Goal: Information Seeking & Learning: Learn about a topic

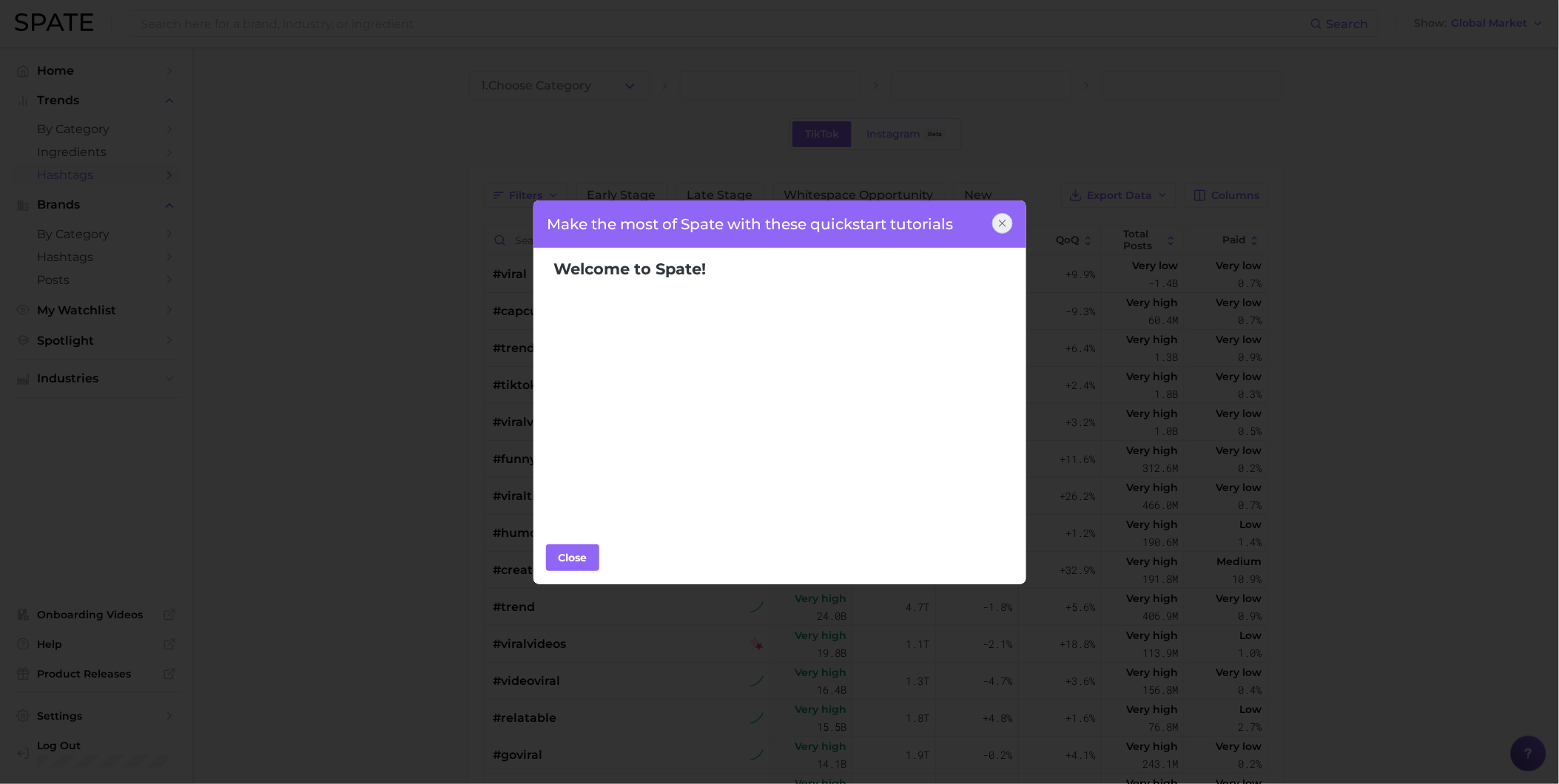
click at [1004, 226] on icon at bounding box center [1002, 223] width 12 height 12
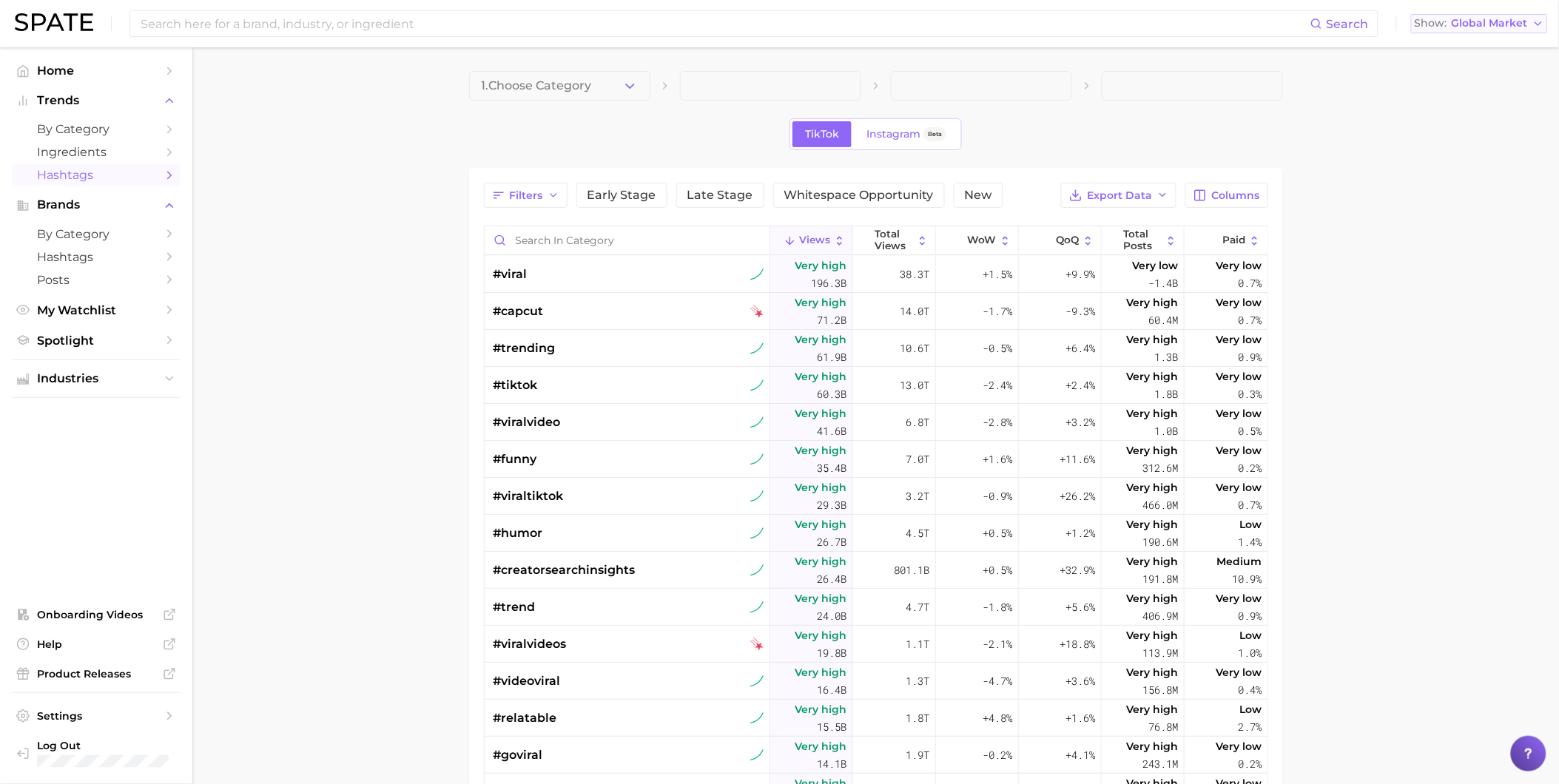
click at [1498, 27] on span "Global Market" at bounding box center [1490, 23] width 76 height 8
click at [1491, 55] on button "United States" at bounding box center [1480, 48] width 137 height 27
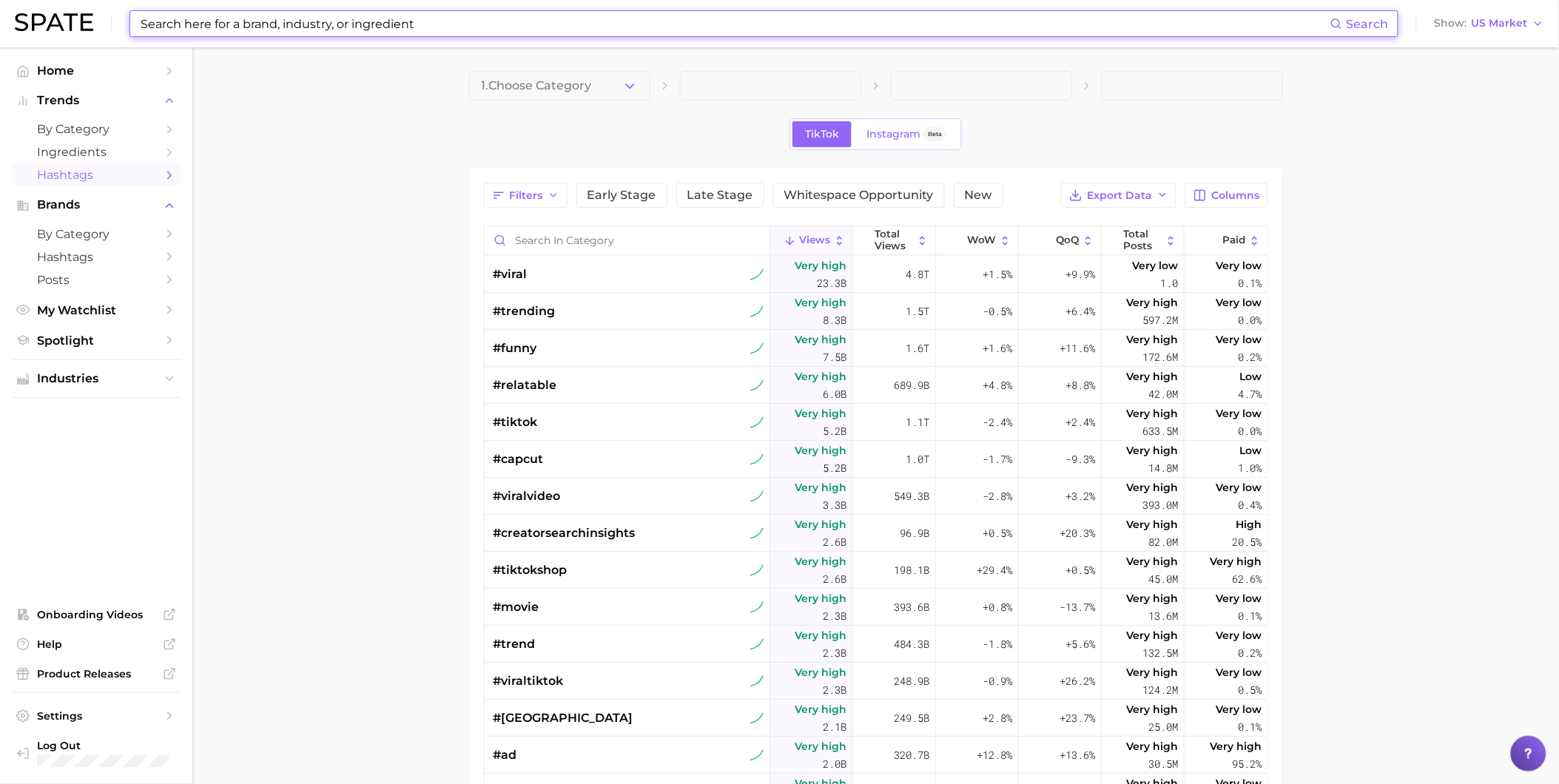
click at [875, 33] on input at bounding box center [735, 23] width 1191 height 25
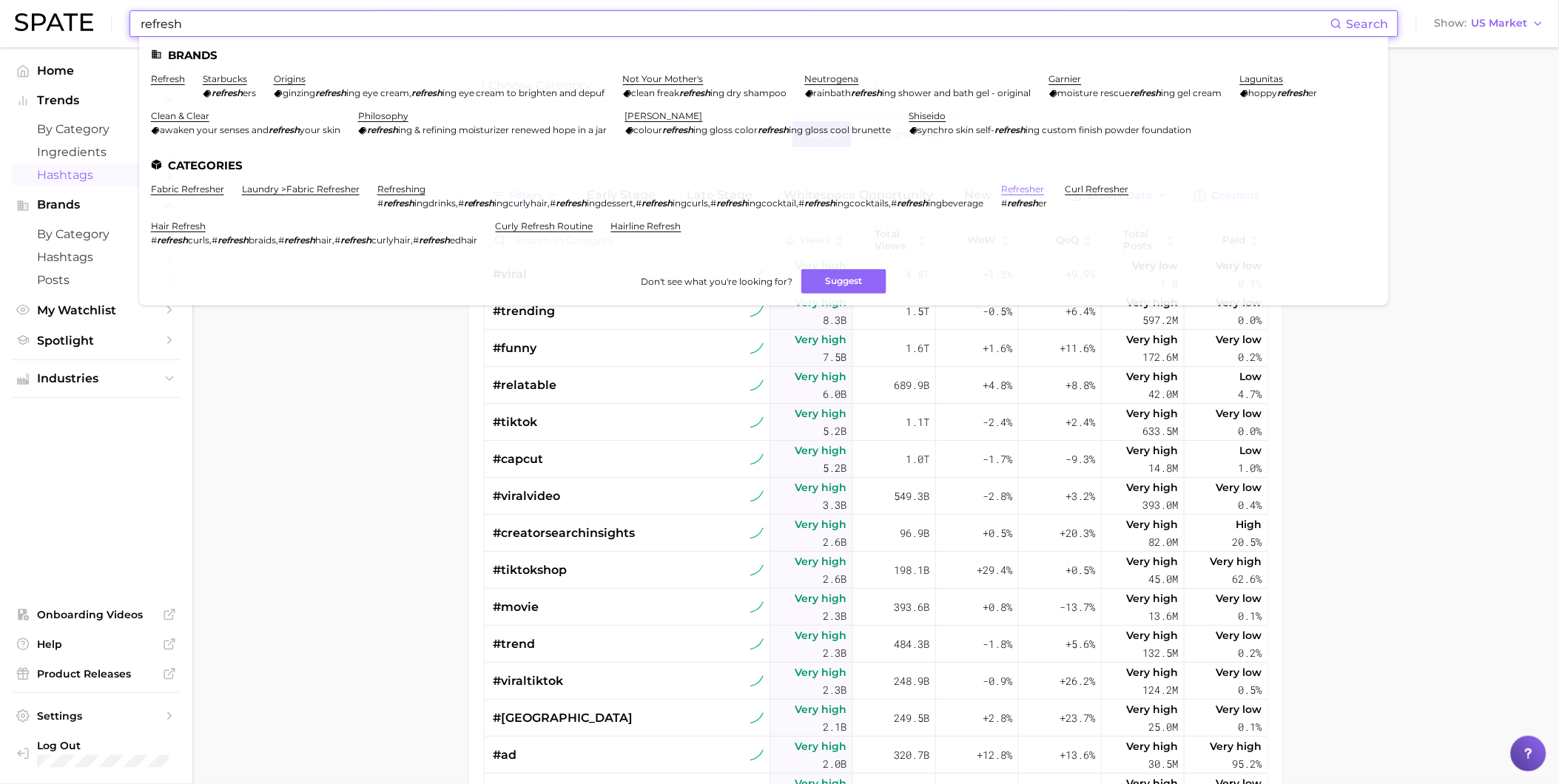
type input "refresh"
click at [1044, 189] on link "refresher" at bounding box center [1024, 189] width 43 height 11
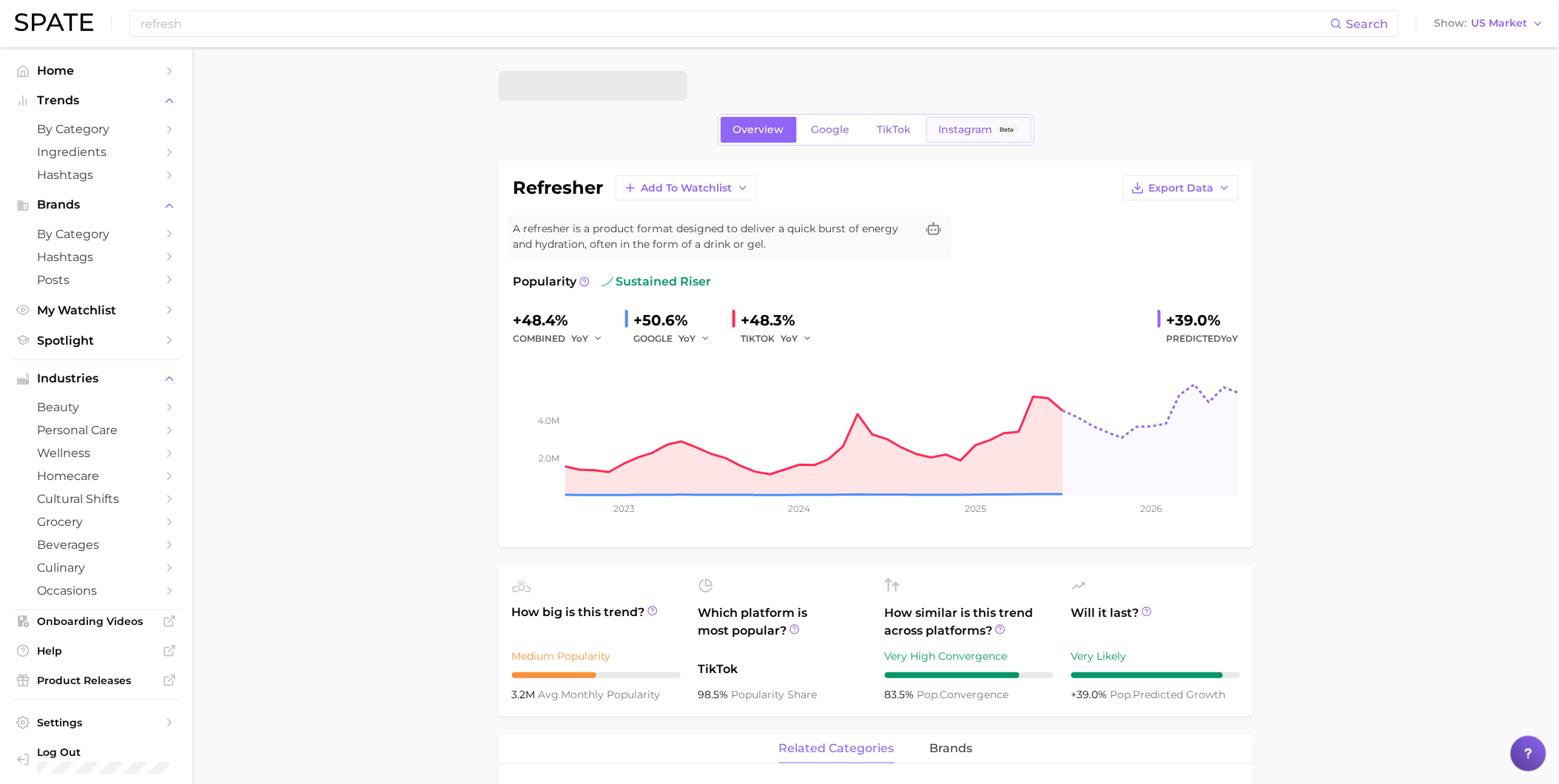
click at [945, 128] on span "Instagram" at bounding box center [966, 130] width 54 height 12
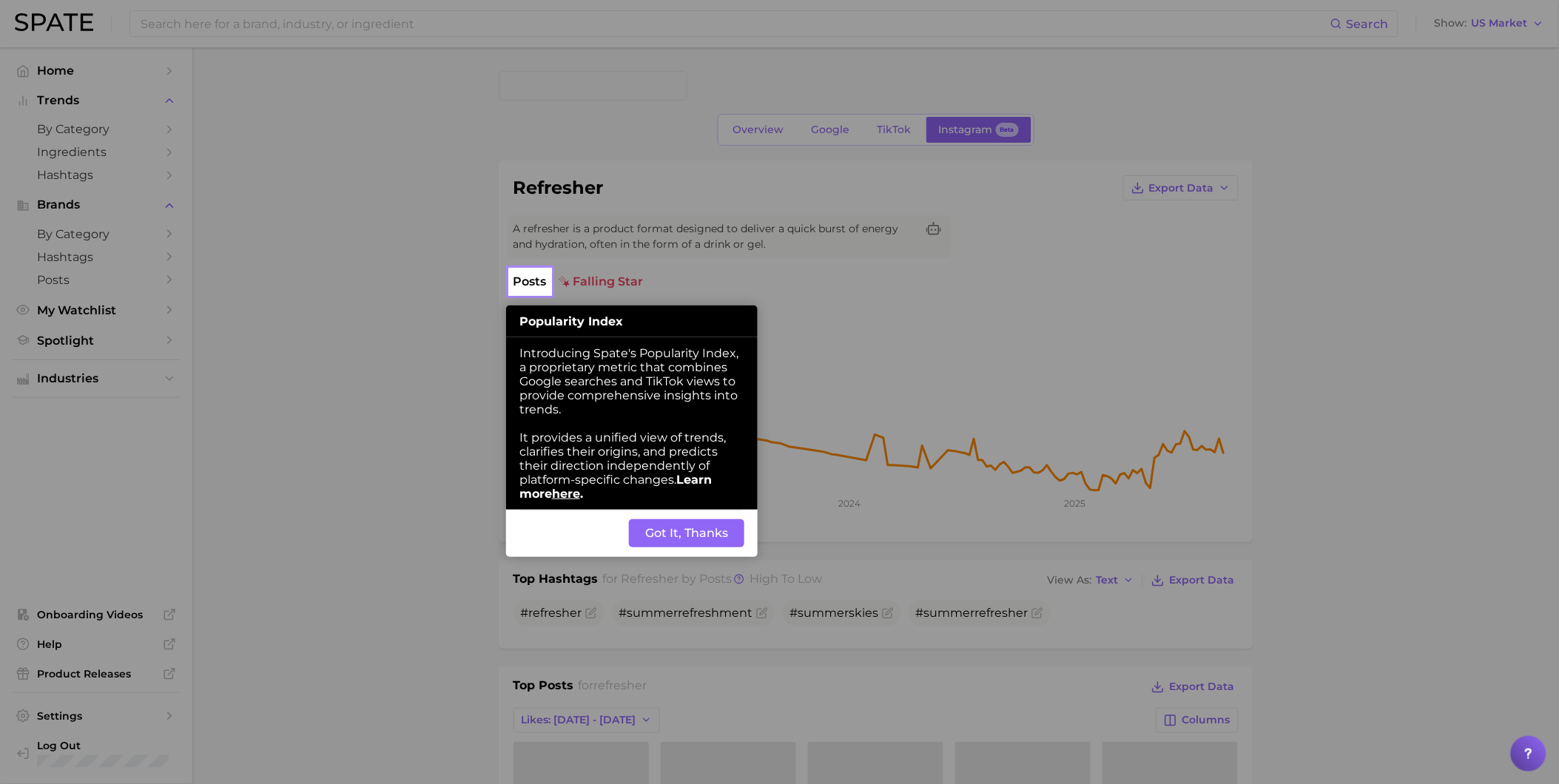
click at [731, 545] on button "Got It, Thanks" at bounding box center [687, 533] width 115 height 28
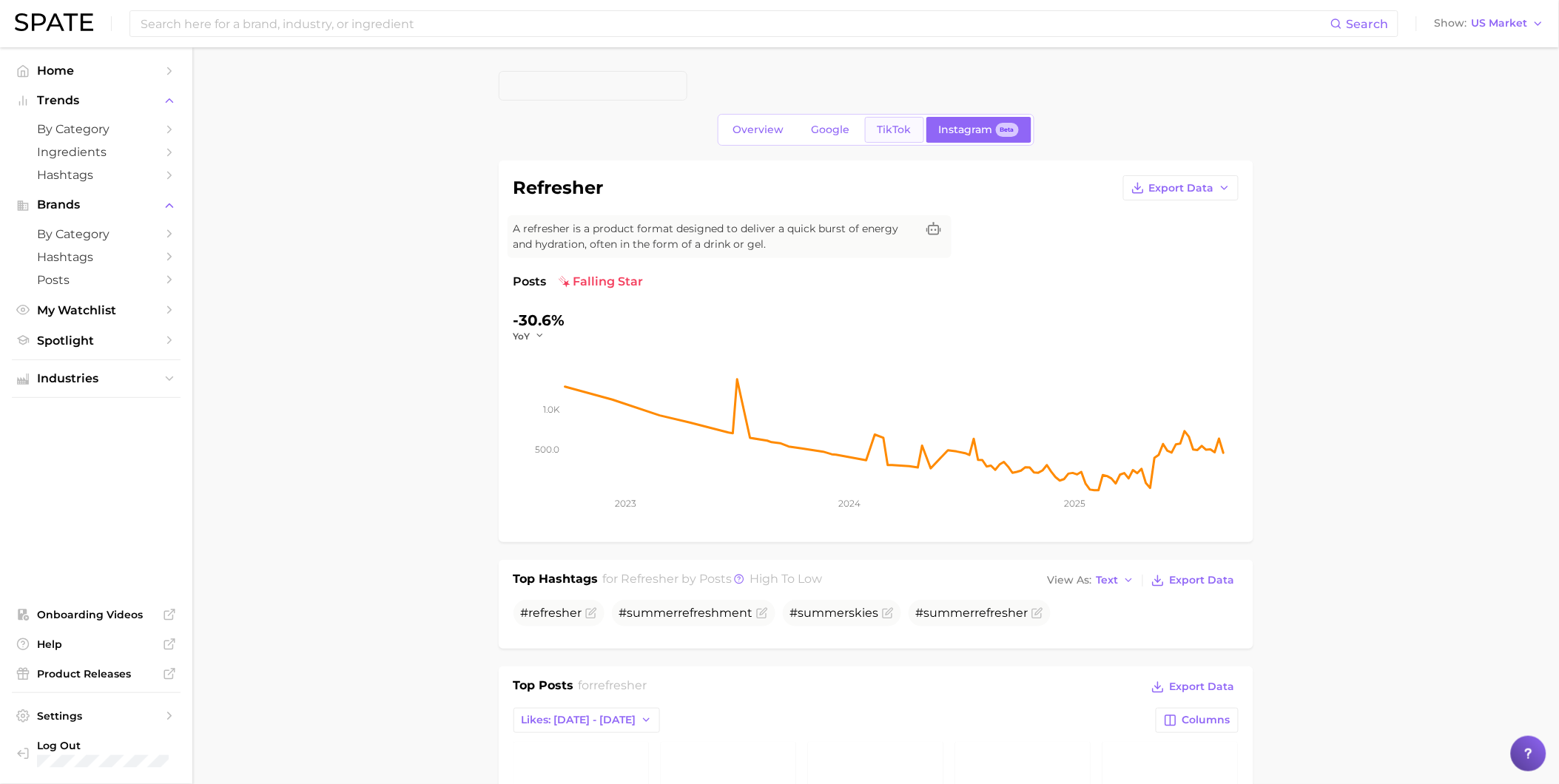
click at [910, 128] on link "TikTok" at bounding box center [894, 130] width 59 height 26
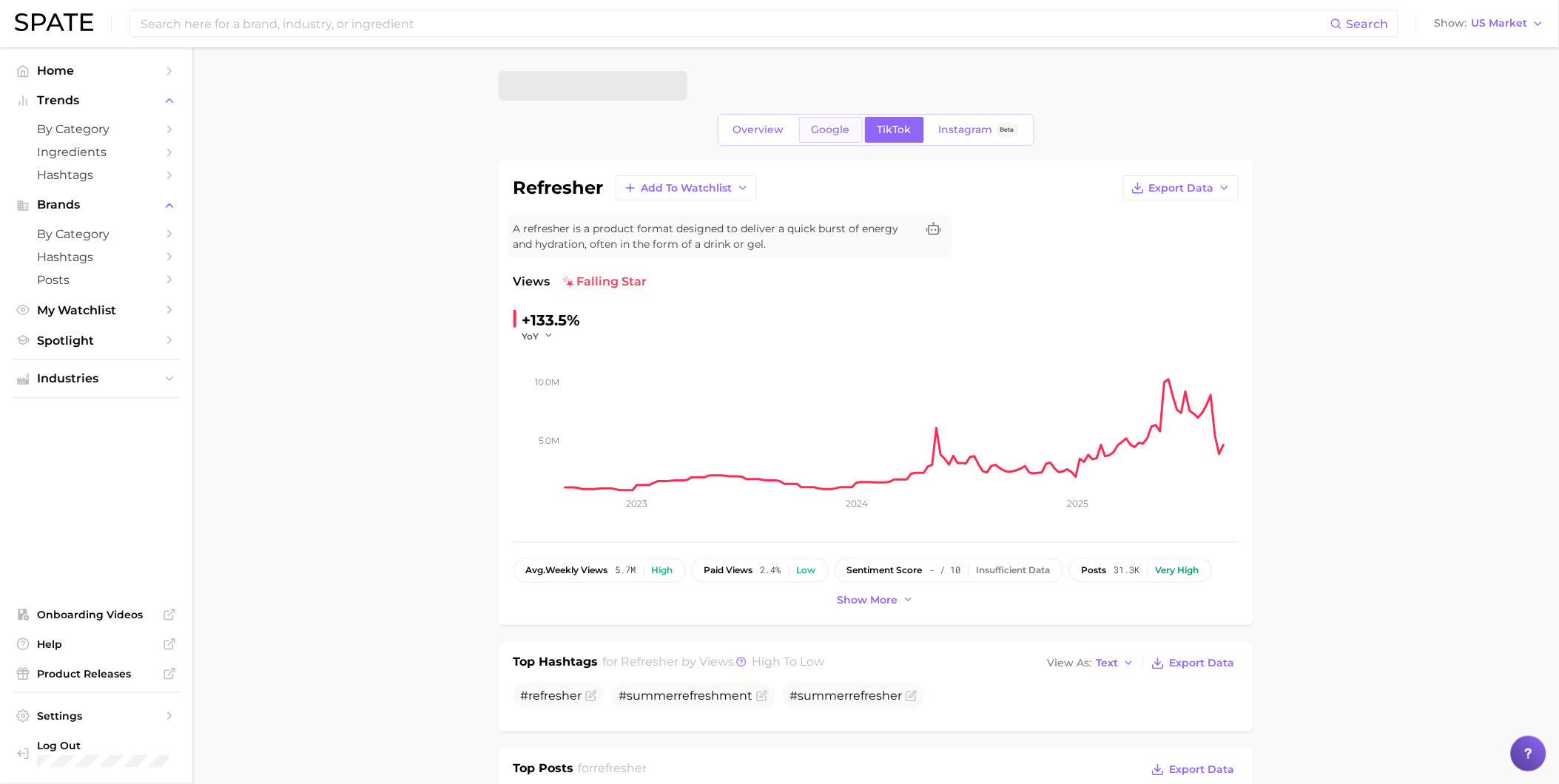
click at [811, 134] on span "Google" at bounding box center [831, 130] width 38 height 12
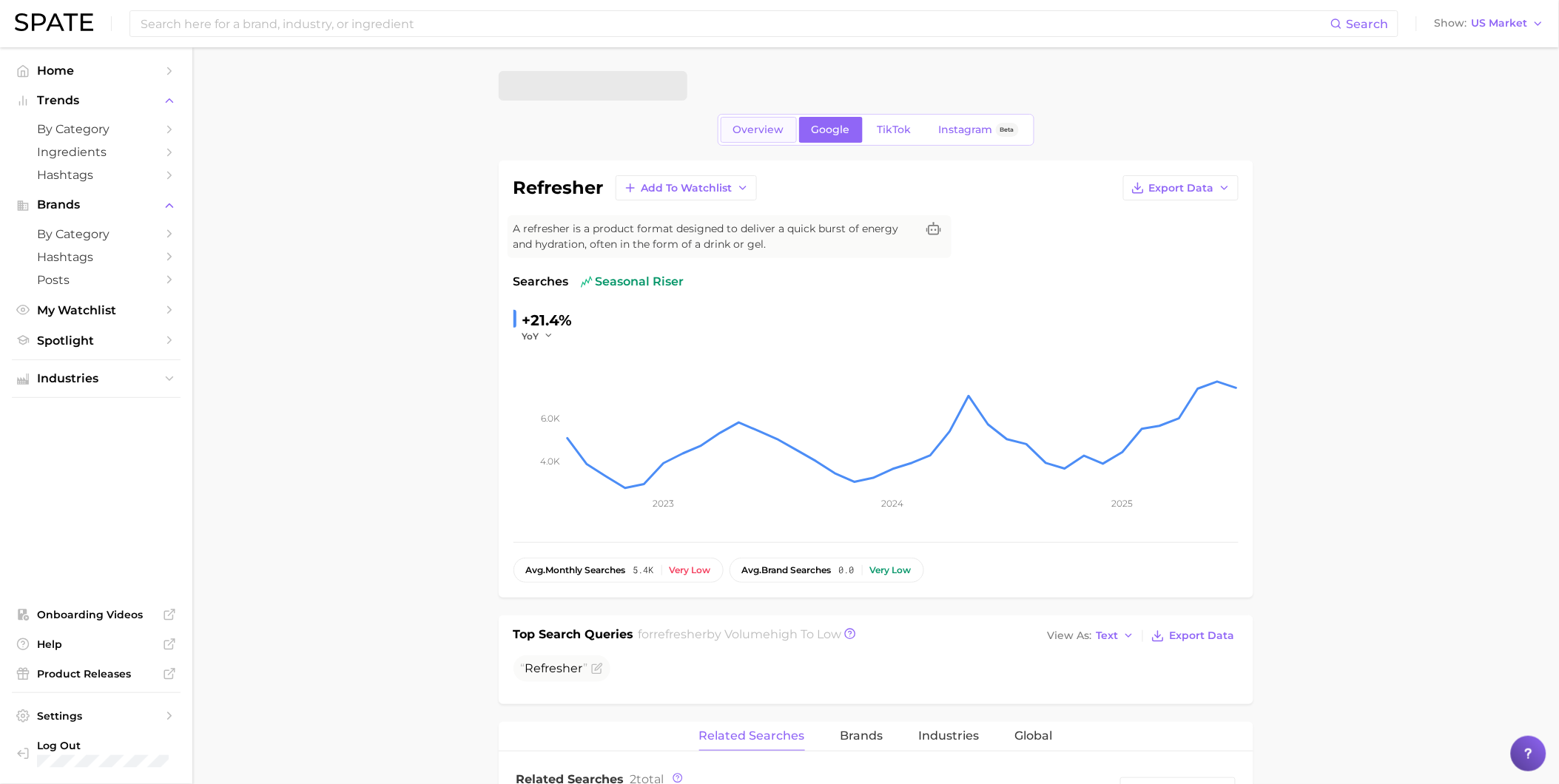
click at [761, 134] on span "Overview" at bounding box center [758, 130] width 51 height 12
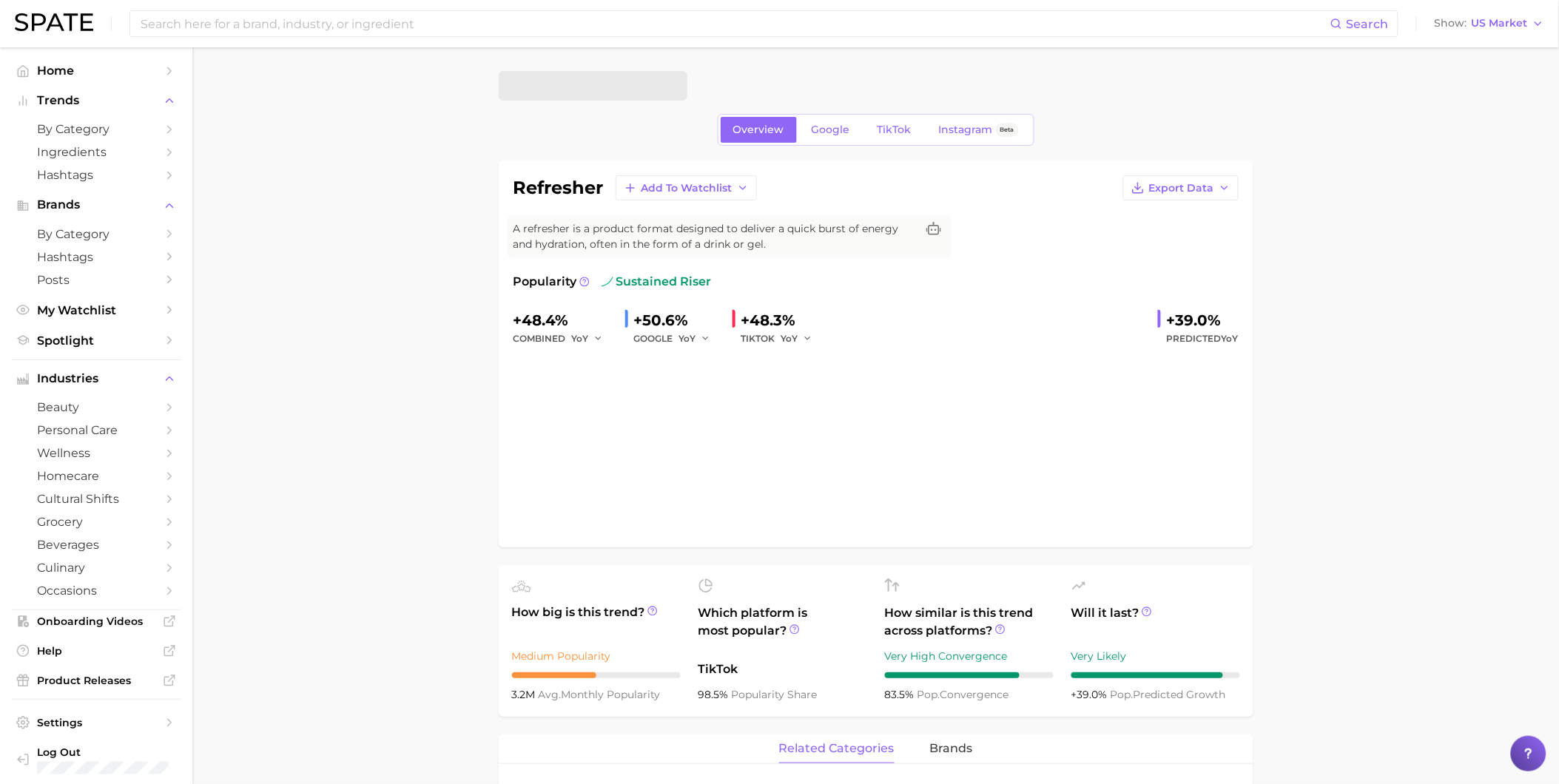
click at [774, 136] on link "Overview" at bounding box center [758, 130] width 76 height 26
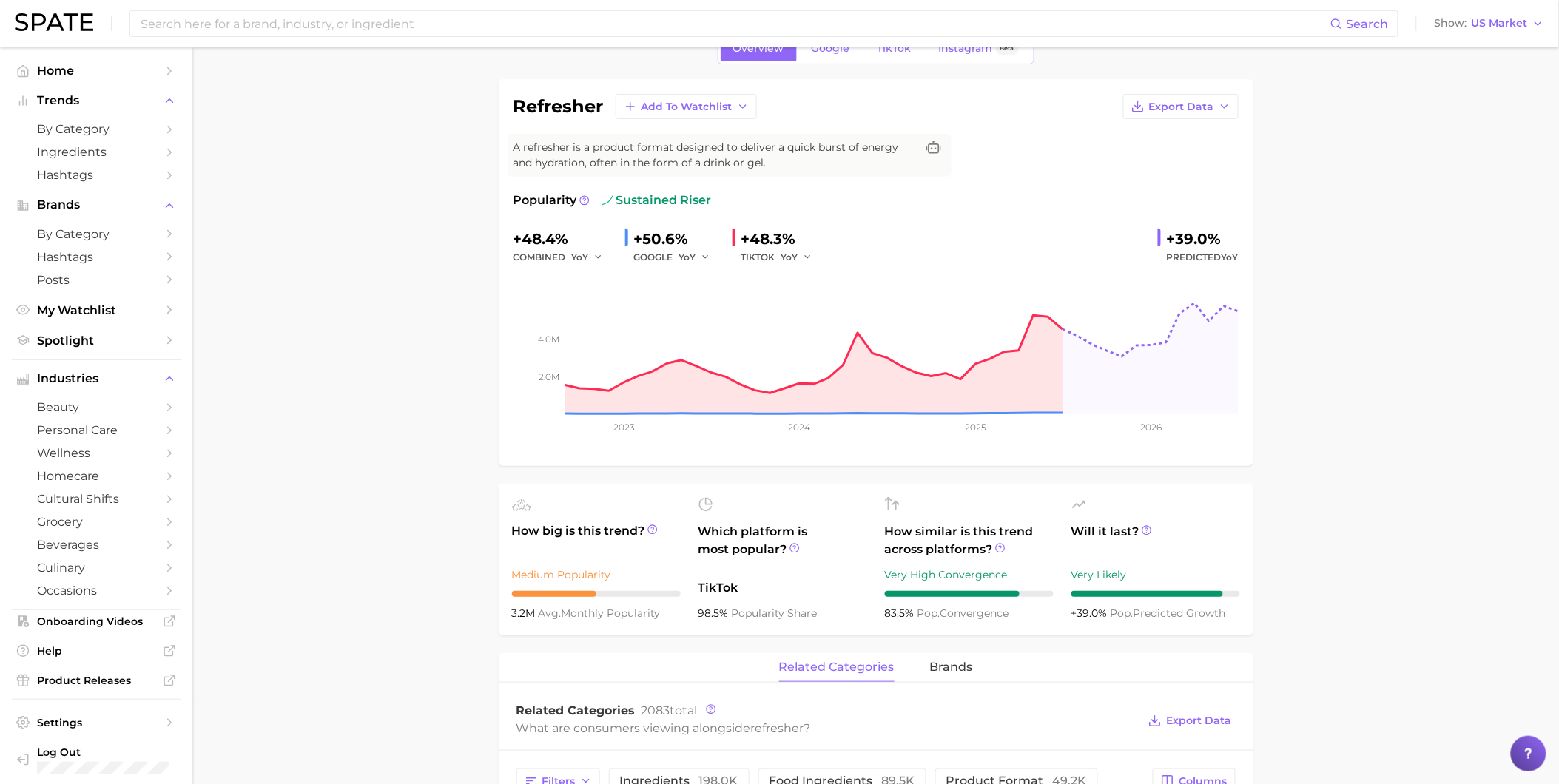
scroll to position [164, 0]
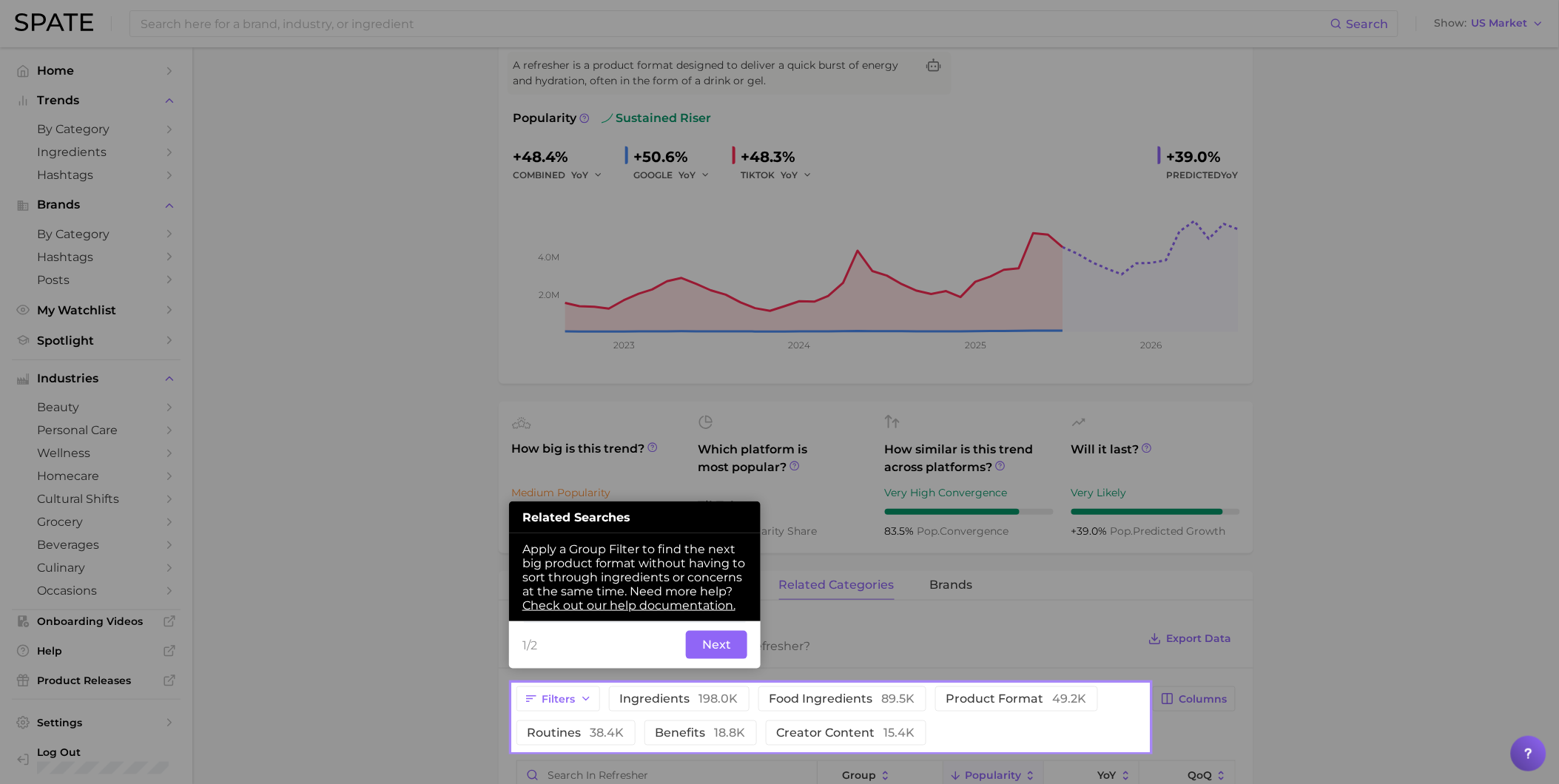
click at [727, 646] on button "Next" at bounding box center [717, 645] width 62 height 28
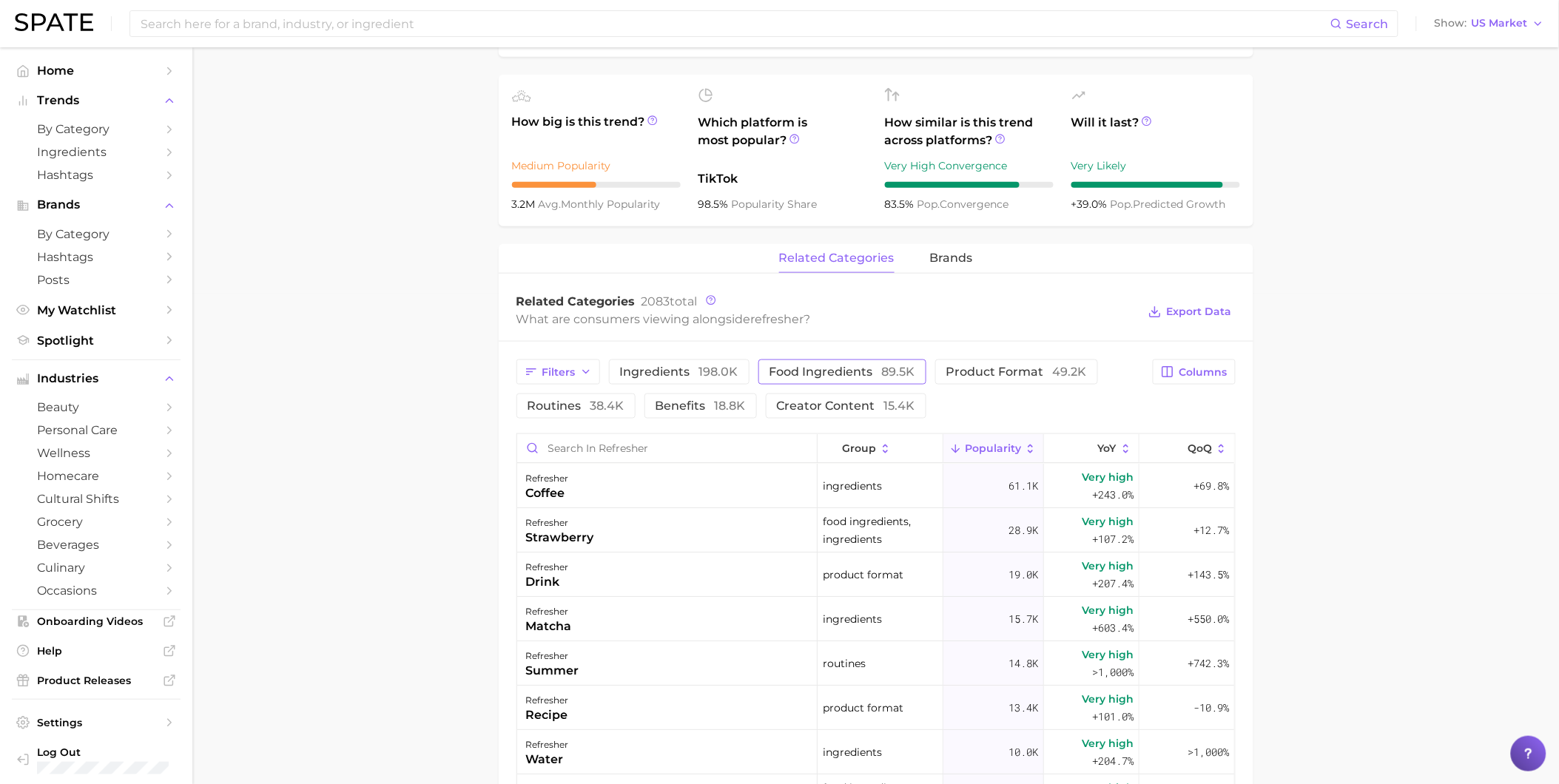
scroll to position [492, 0]
click at [730, 374] on span "198.0k" at bounding box center [718, 370] width 39 height 14
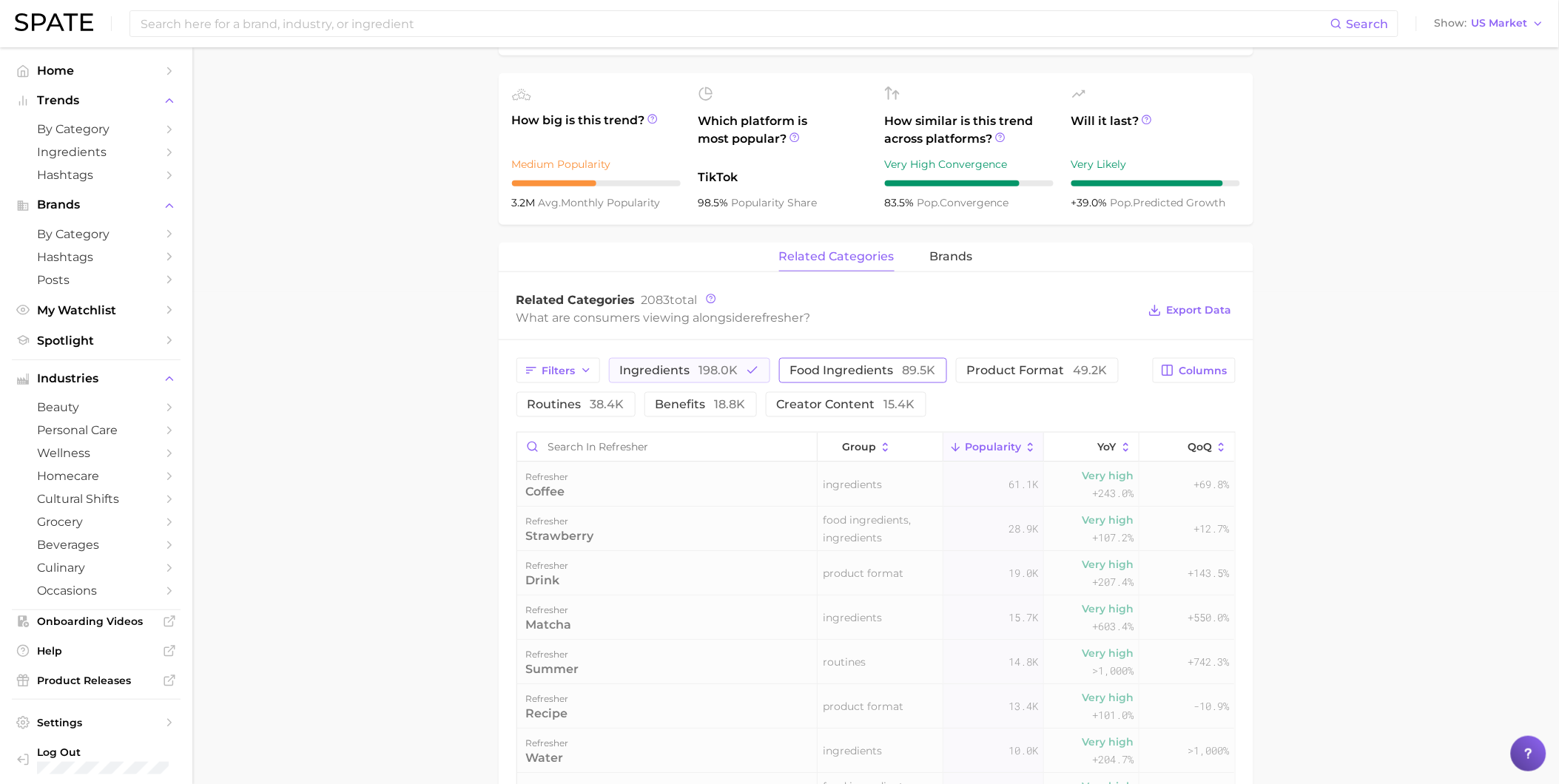
click at [801, 373] on span "food ingredients 89.5k" at bounding box center [863, 370] width 146 height 12
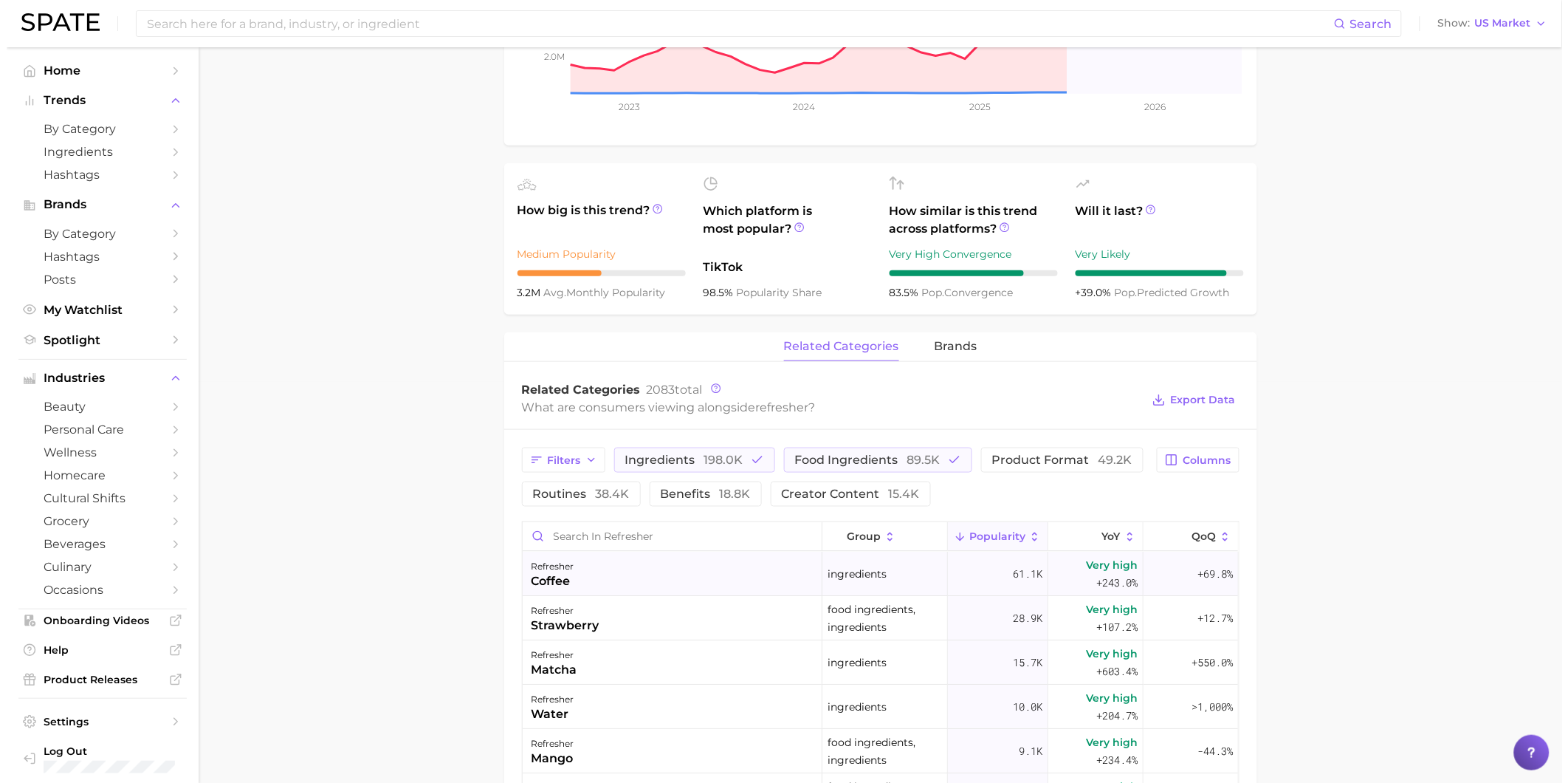
scroll to position [492, 0]
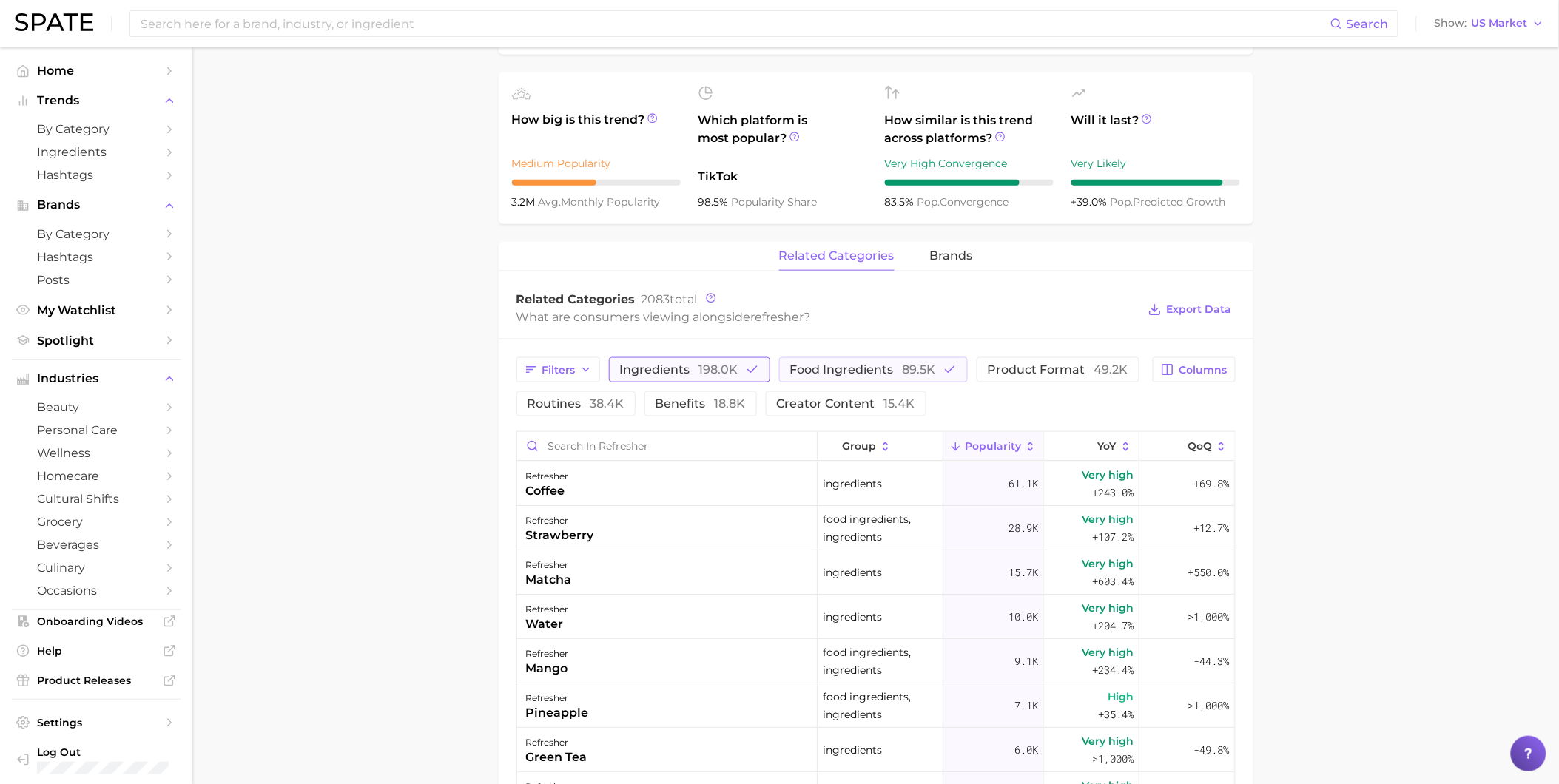
click at [704, 376] on span "198.0k" at bounding box center [718, 369] width 39 height 14
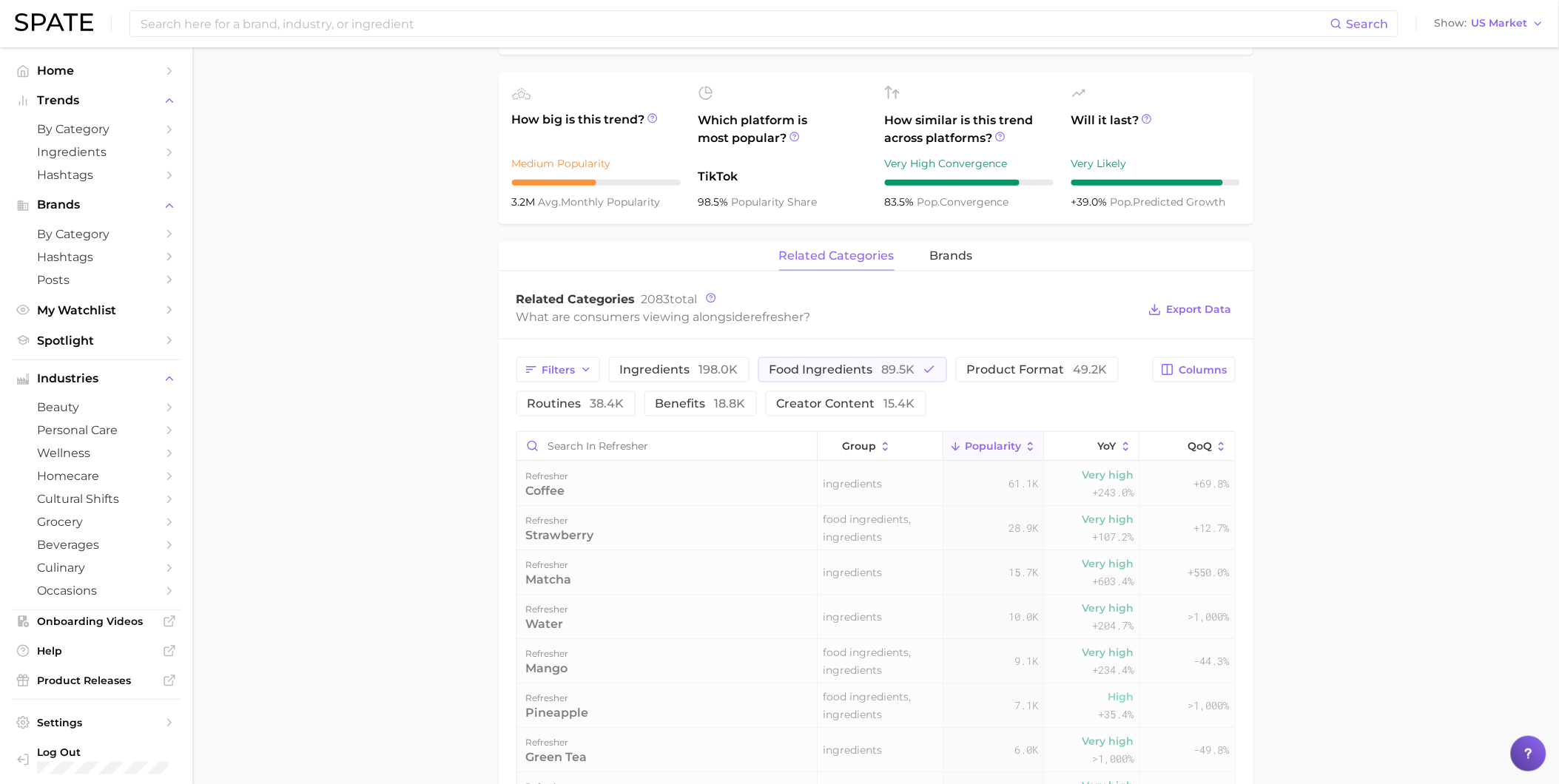
click at [859, 355] on div "Filters ingredients 198.0k food ingredients 89.5k product format 49.2k routines…" at bounding box center [875, 786] width 755 height 893
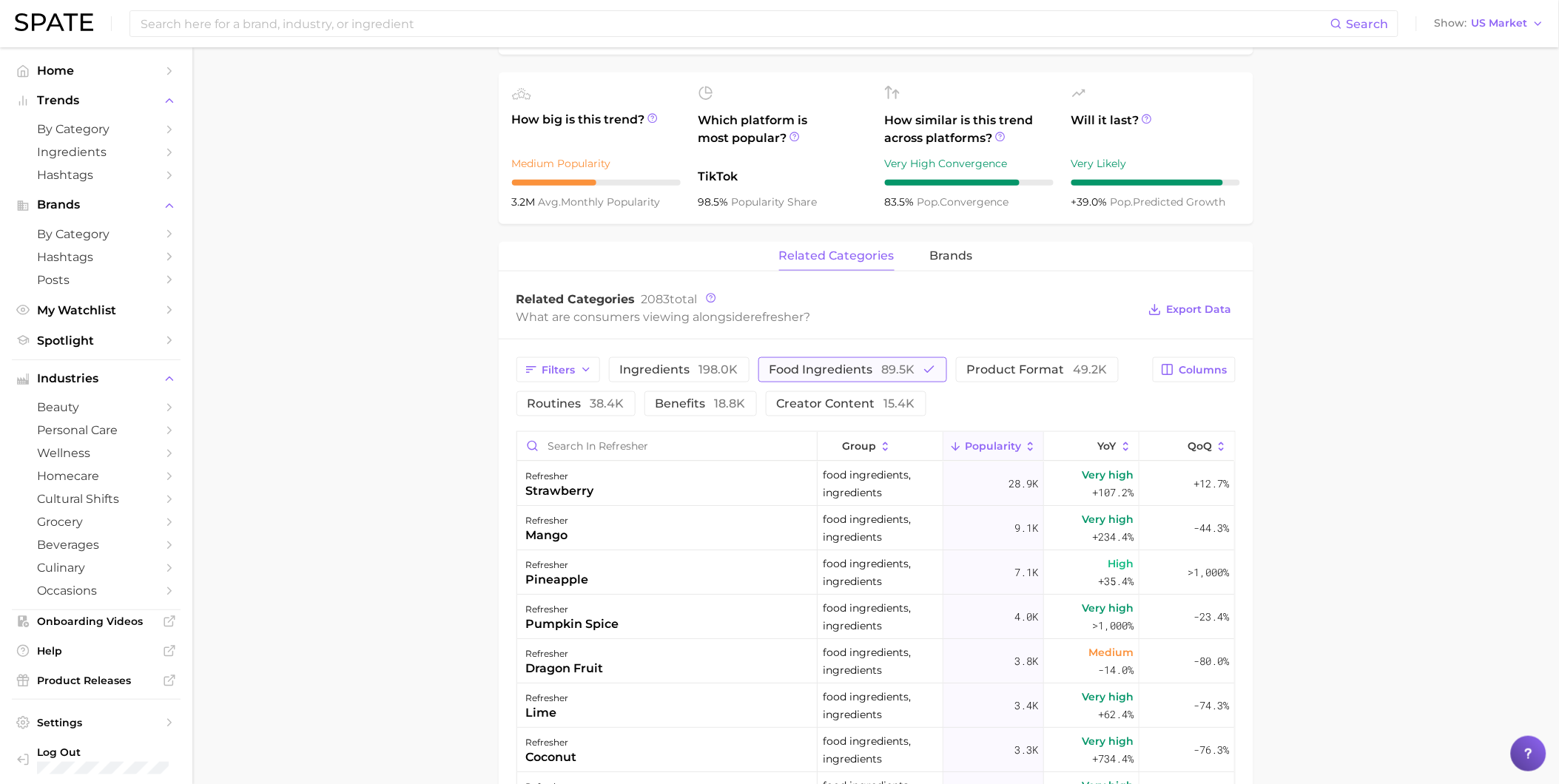
click at [867, 374] on span "food ingredients 89.5k" at bounding box center [843, 369] width 146 height 12
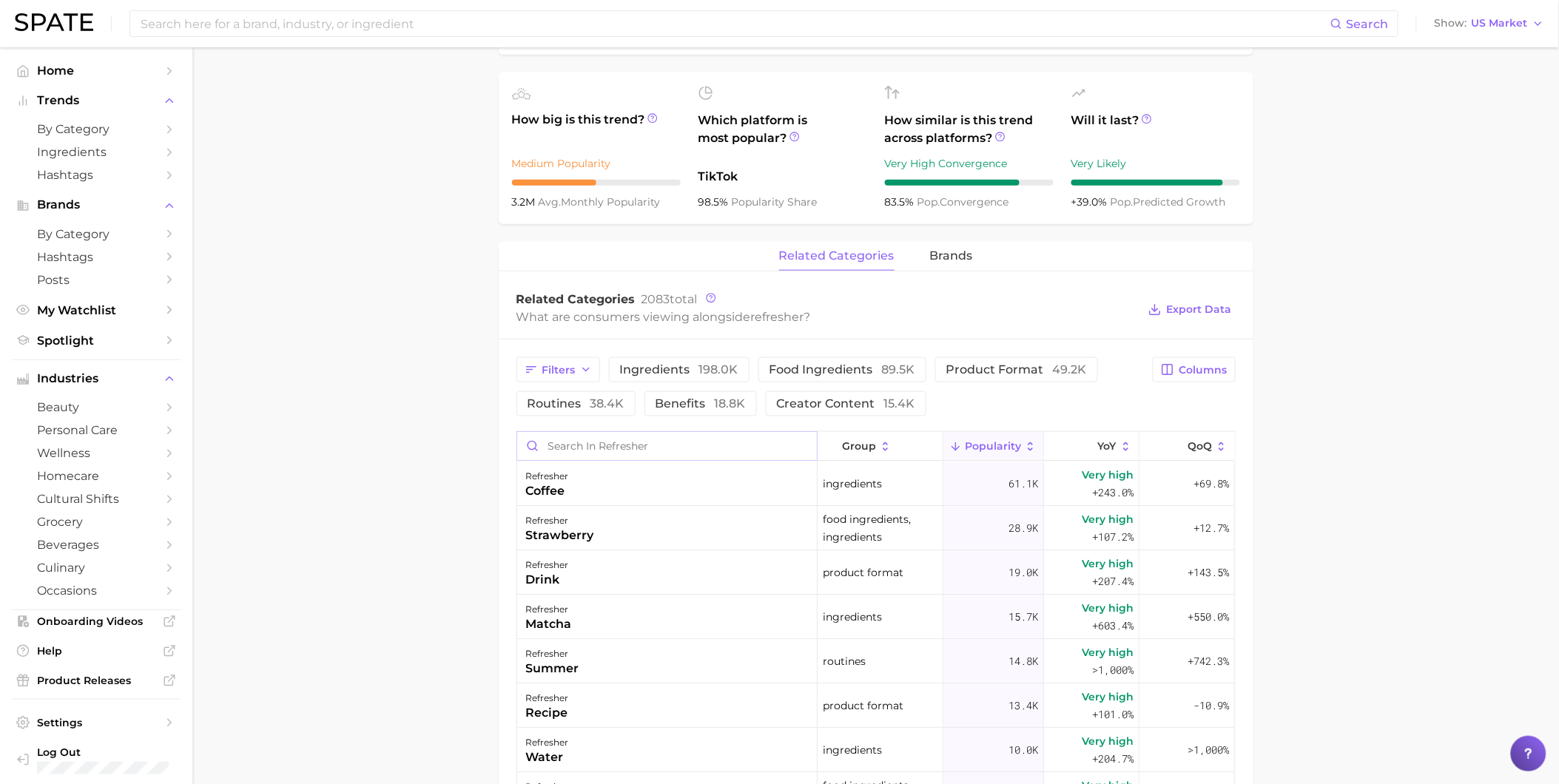
click at [741, 443] on input "Search in refresher" at bounding box center [667, 446] width 300 height 28
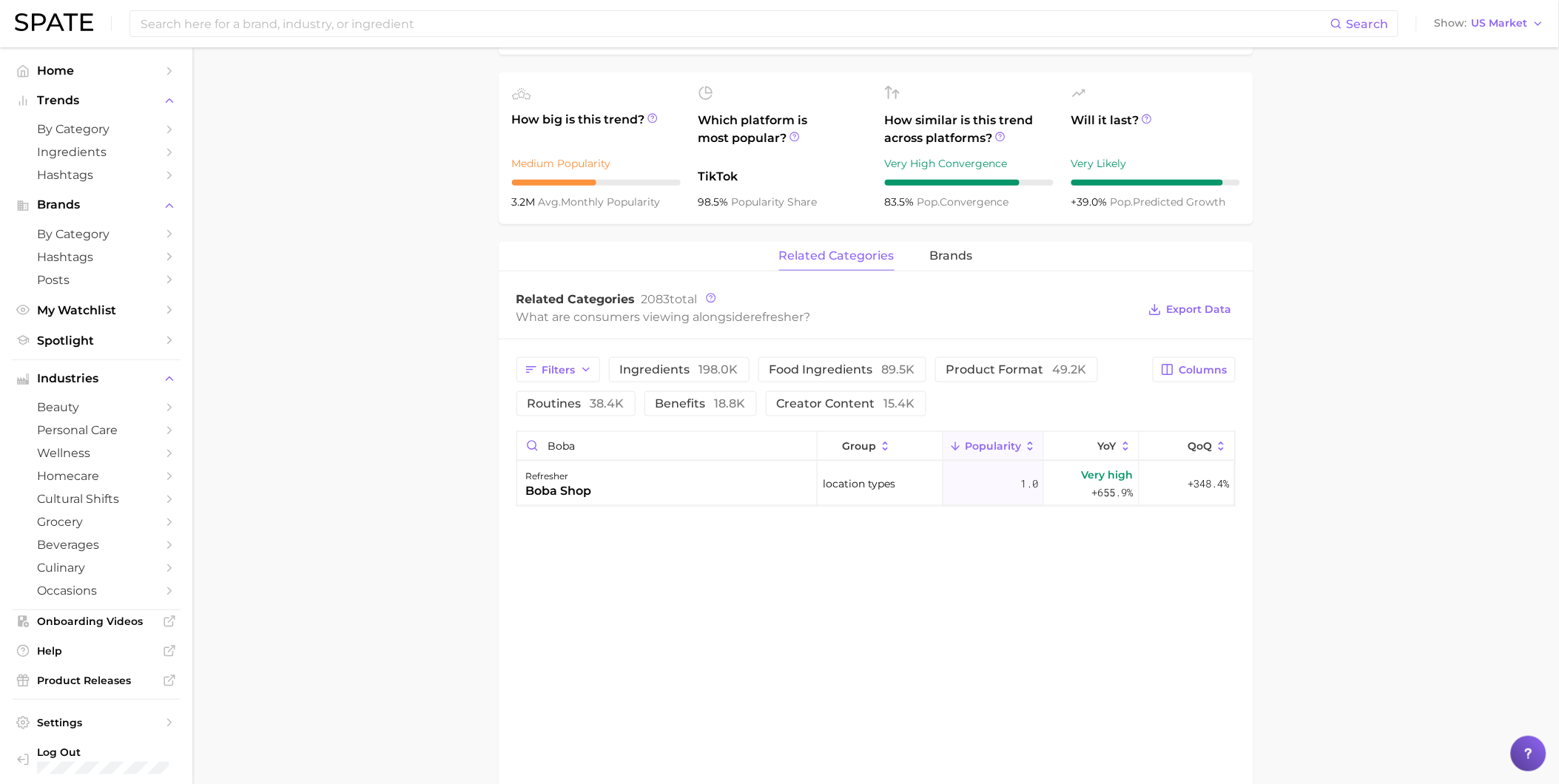
click at [1187, 535] on div "related categories brands Related Categories 2083 total What are consumers view…" at bounding box center [875, 586] width 755 height 689
click at [645, 447] on input "boba" at bounding box center [667, 446] width 300 height 28
drag, startPoint x: 609, startPoint y: 451, endPoint x: 543, endPoint y: 456, distance: 66.2
click at [543, 456] on input "boba" at bounding box center [667, 446] width 300 height 28
type input "pearl"
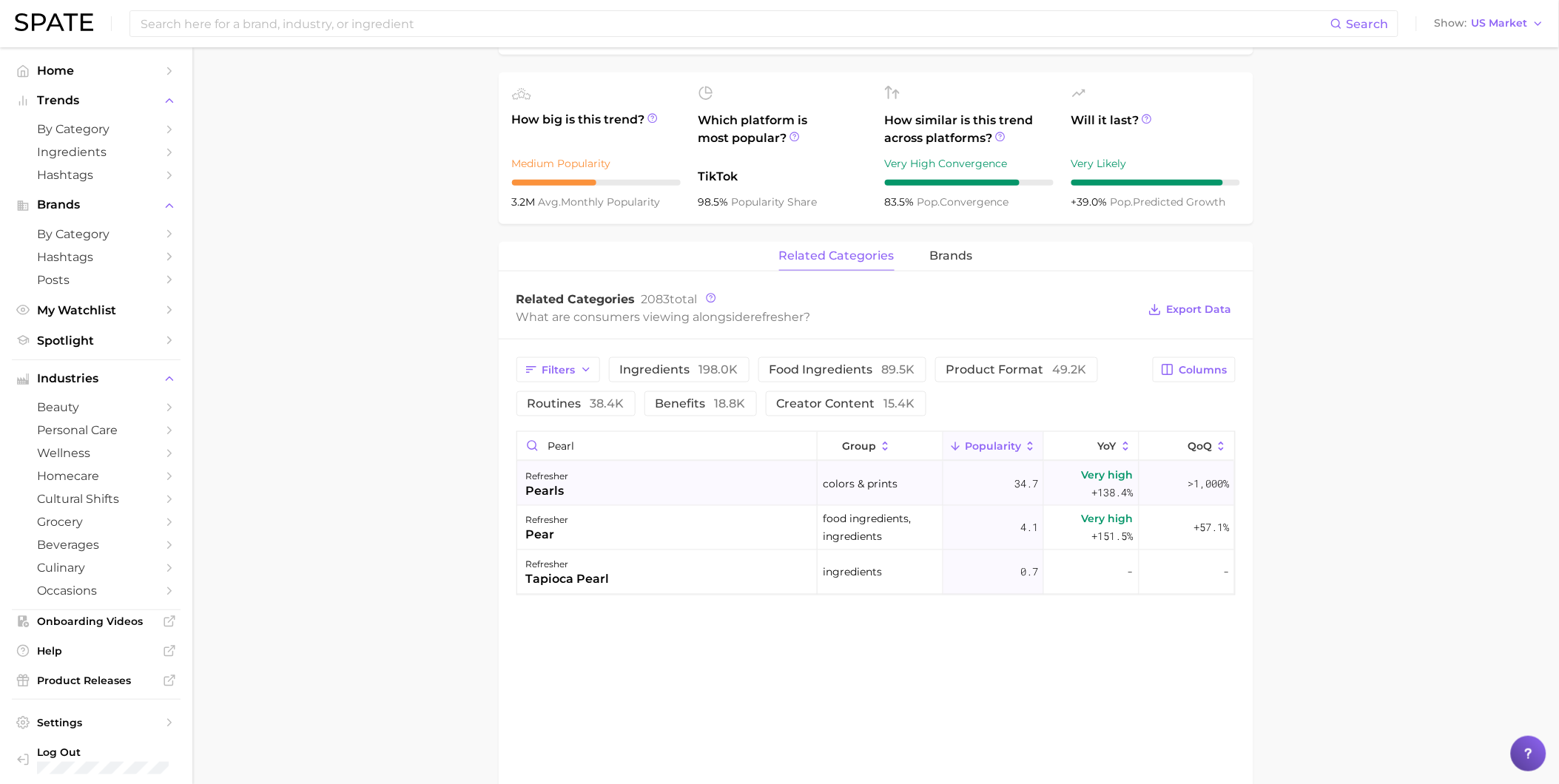
click at [689, 486] on div "refresher pearls" at bounding box center [667, 483] width 301 height 45
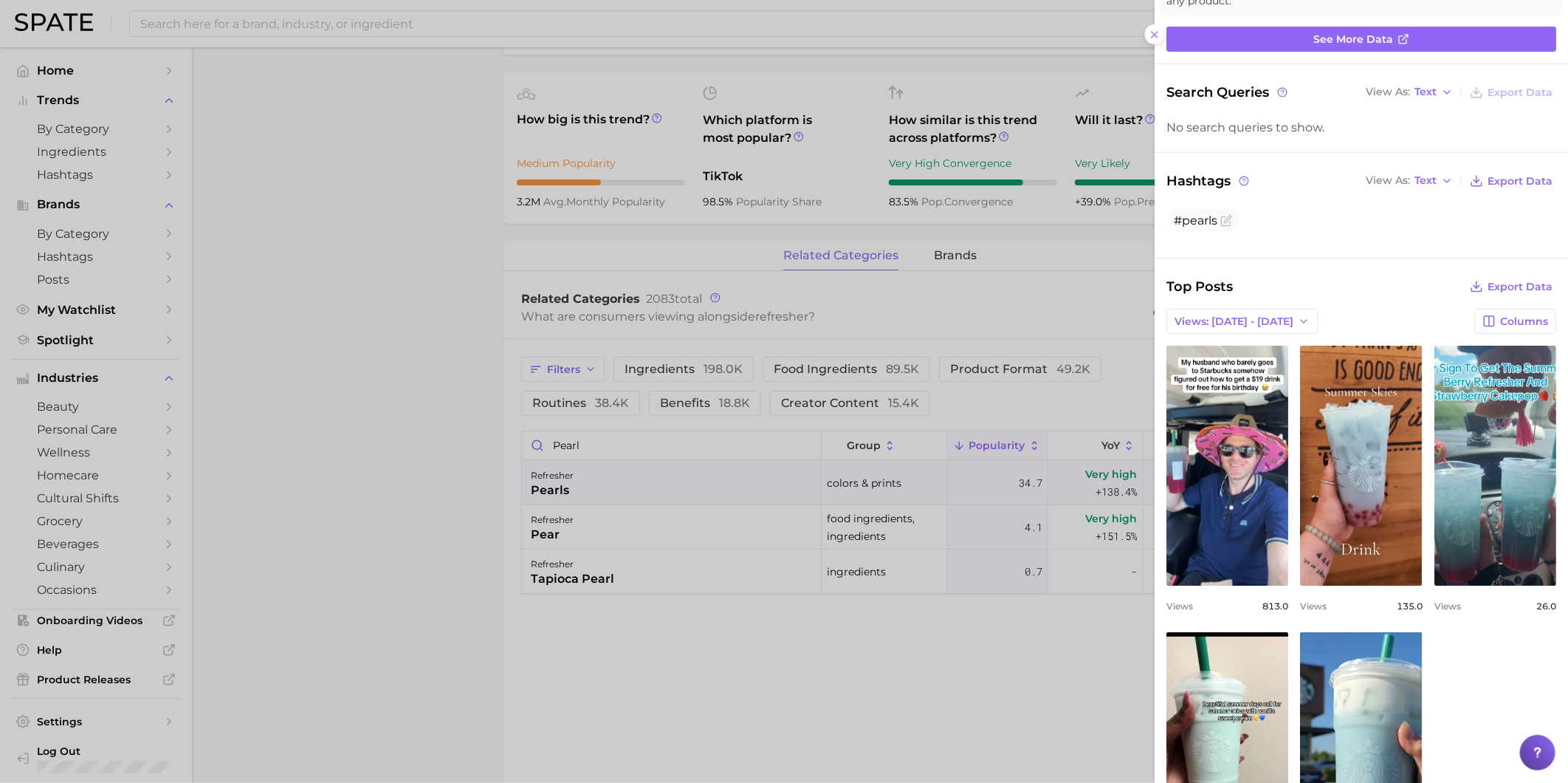
scroll to position [164, 0]
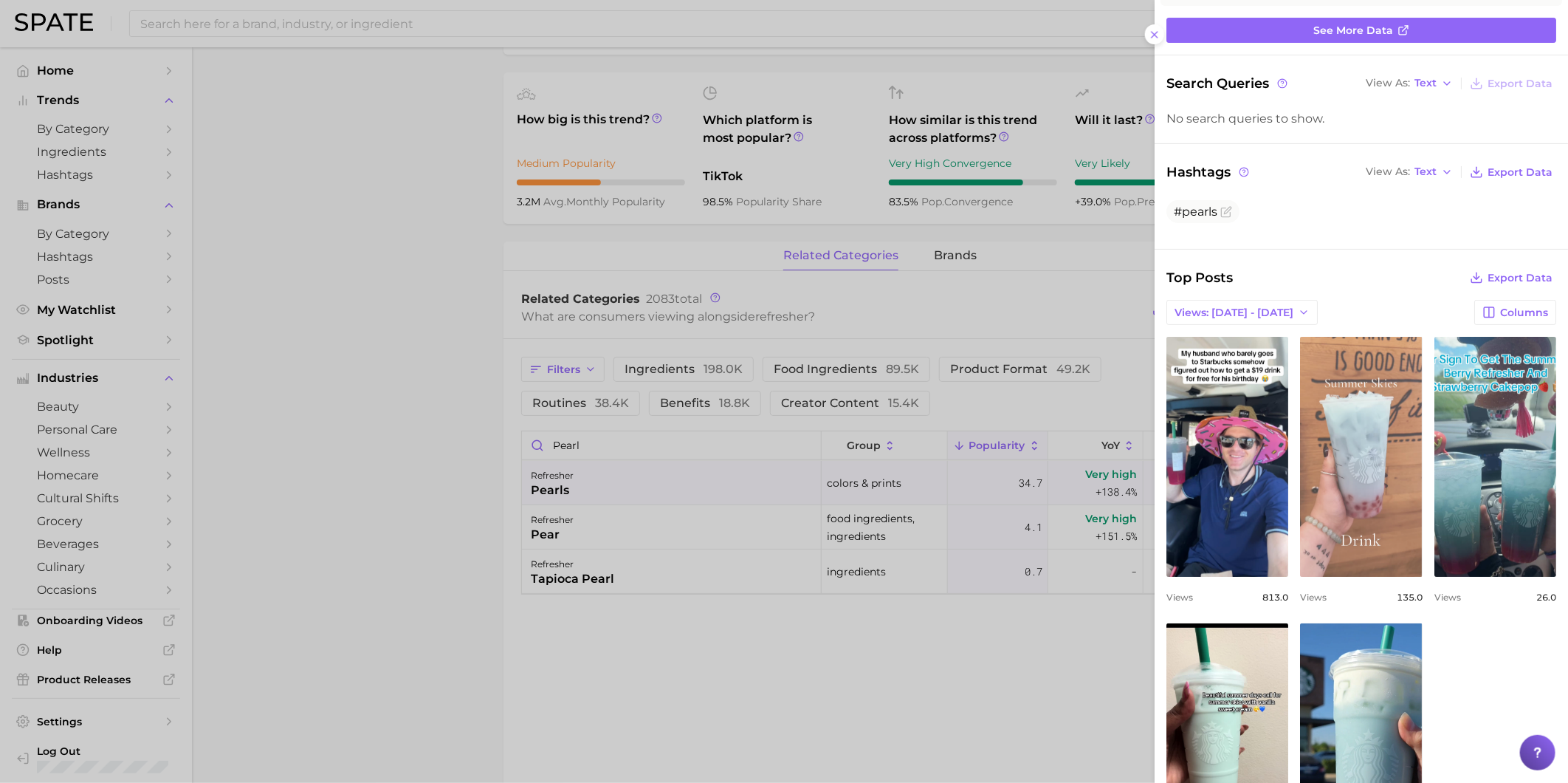
click at [1422, 476] on link "view post on TikTok" at bounding box center [1361, 457] width 122 height 240
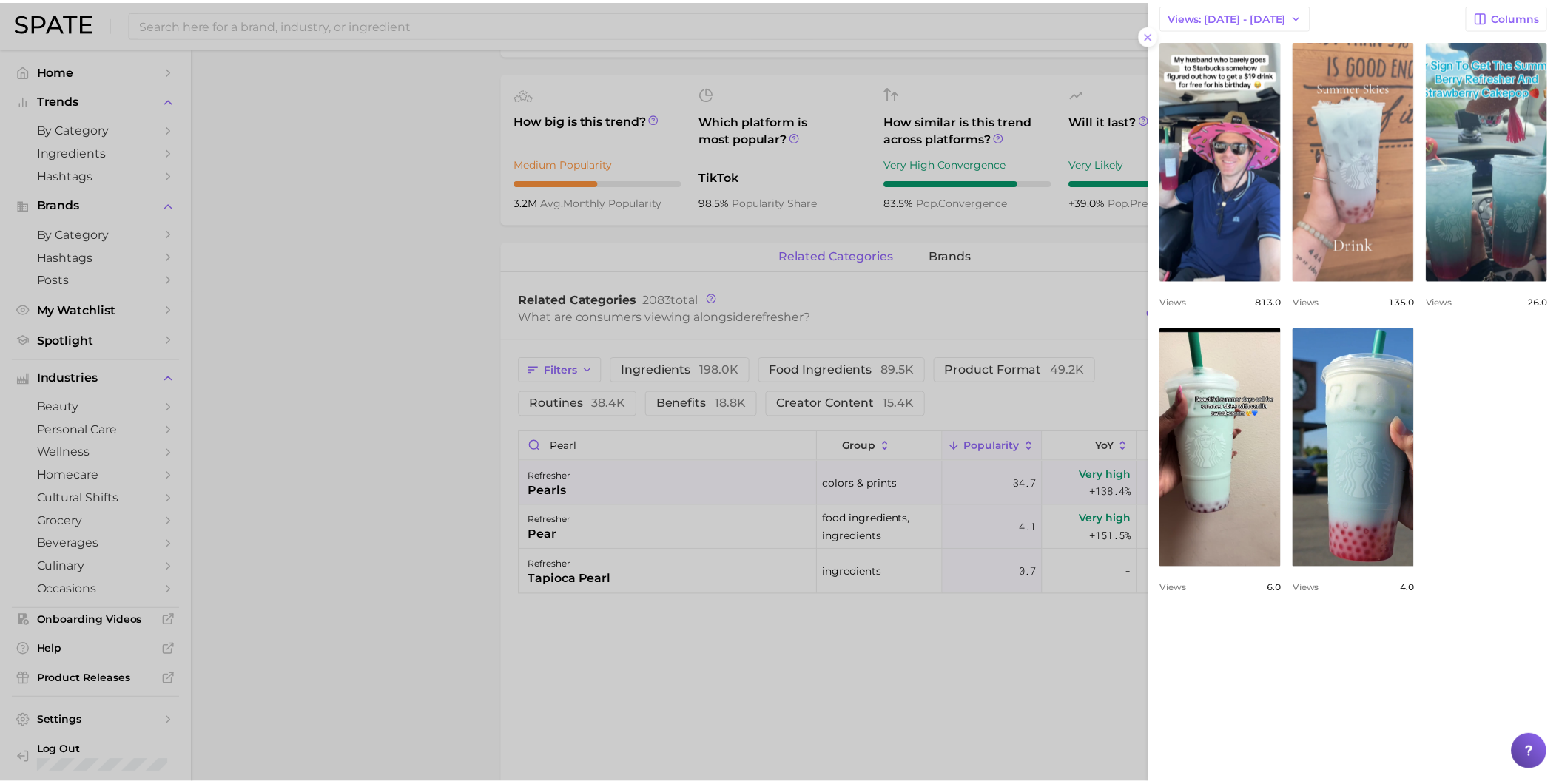
scroll to position [493, 0]
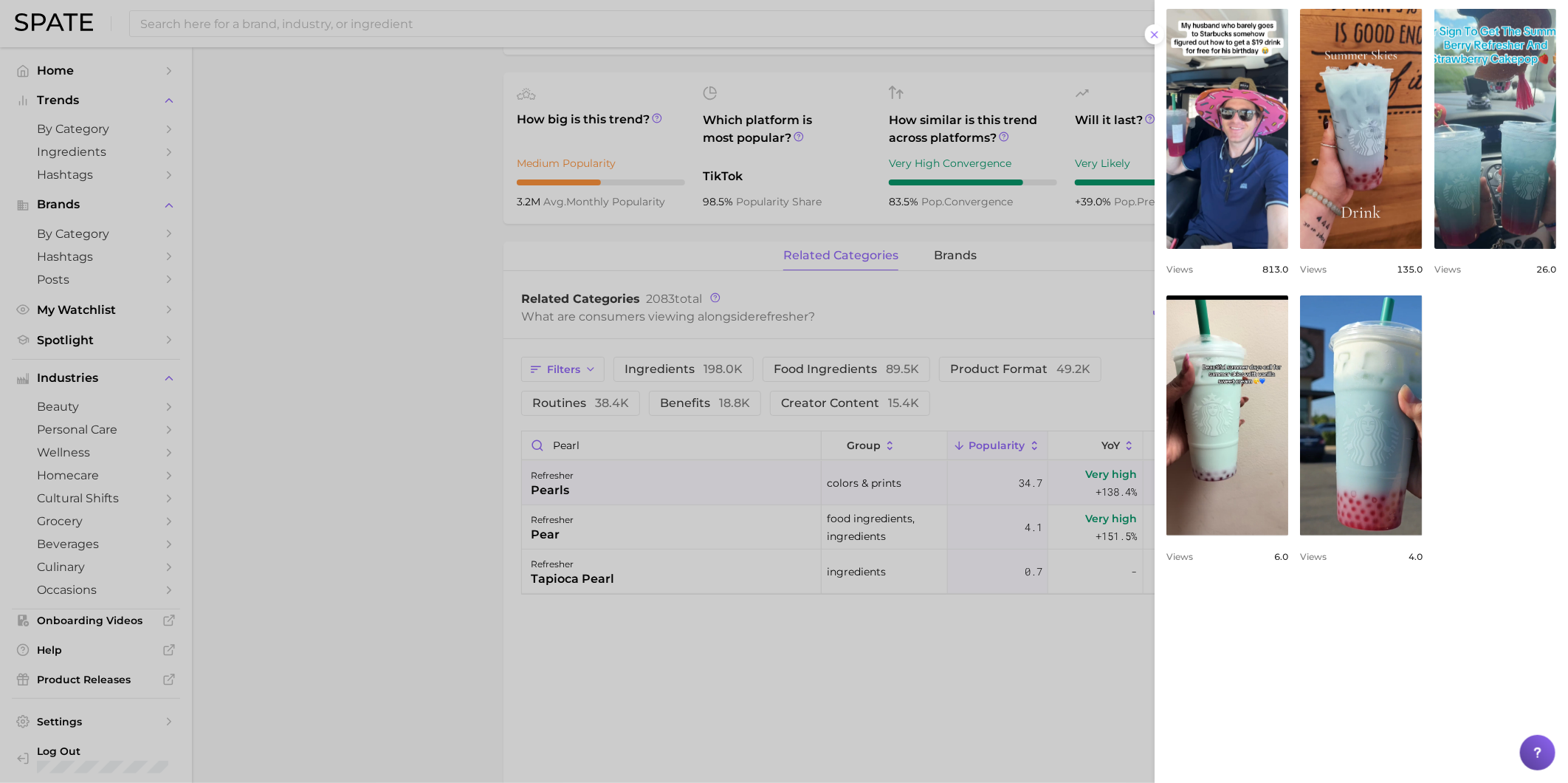
click at [391, 419] on div at bounding box center [784, 392] width 1568 height 783
